Goal: Obtain resource: Download file/media

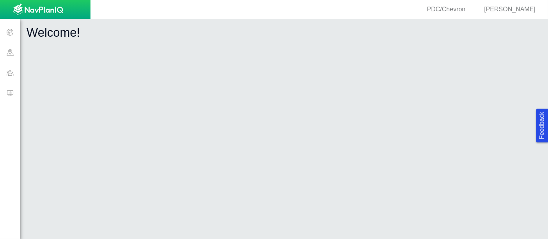
click at [14, 96] on span at bounding box center [10, 93] width 20 height 20
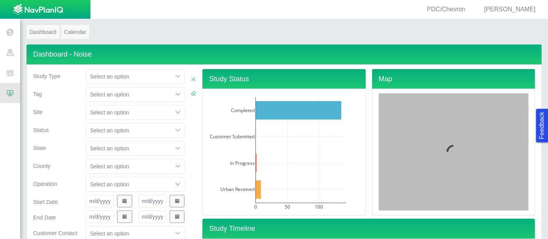
click at [104, 109] on div "Select an option" at bounding box center [135, 112] width 99 height 15
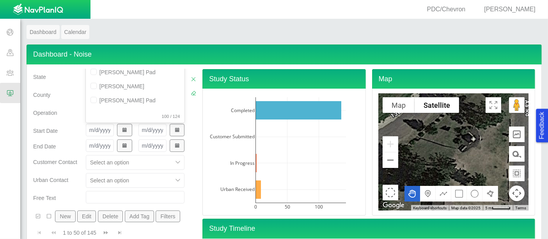
scroll to position [199, 0]
click at [131, 86] on div "[PERSON_NAME]" at bounding box center [135, 86] width 99 height 14
checkbox input "true"
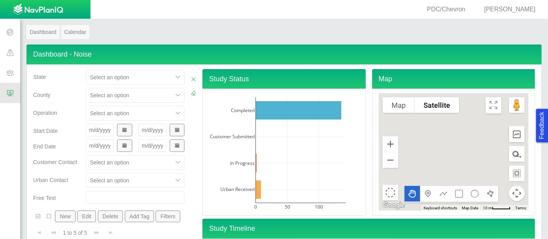
click at [48, 124] on div "Start Date" at bounding box center [56, 129] width 46 height 11
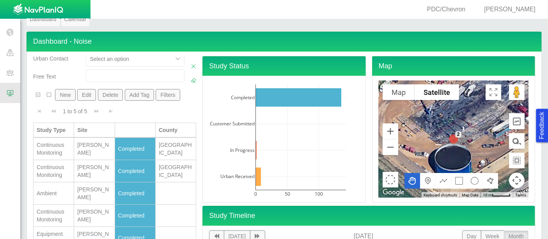
scroll to position [25, 0]
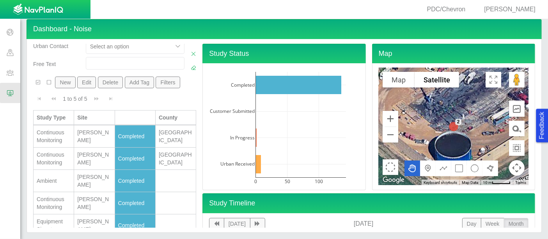
click at [68, 214] on td "Equipment Signature" at bounding box center [54, 225] width 41 height 22
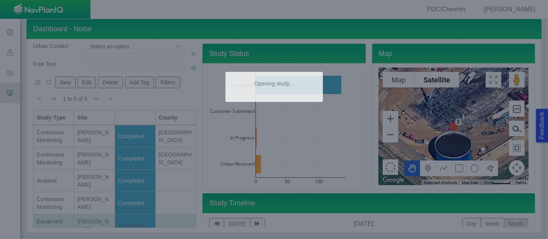
type textarea "x"
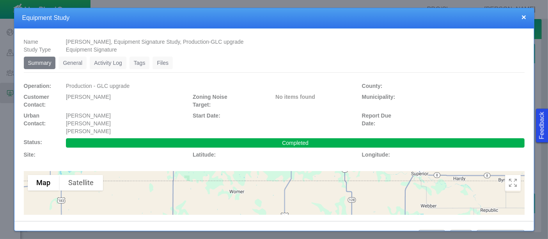
click at [168, 63] on link "Files" at bounding box center [162, 63] width 20 height 12
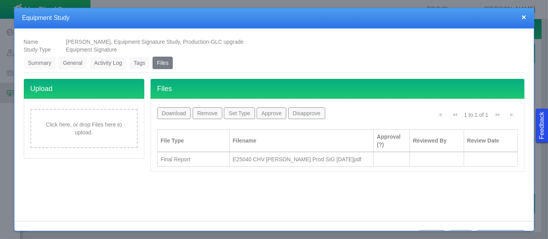
click at [219, 156] on div "Final Report" at bounding box center [194, 159] width 66 height 8
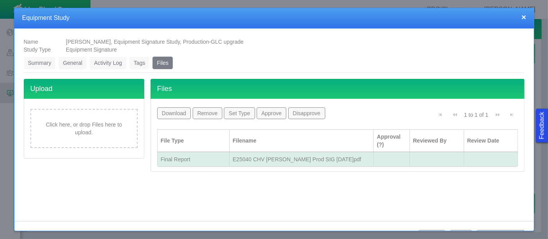
click at [184, 113] on button "Download" at bounding box center [174, 113] width 34 height 12
